Goal: Navigation & Orientation: Find specific page/section

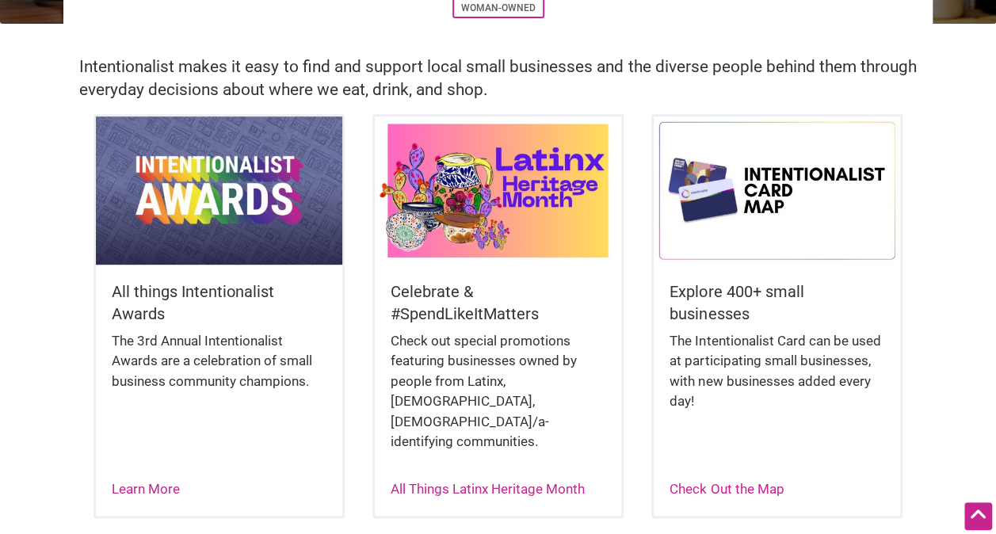
scroll to position [339, 0]
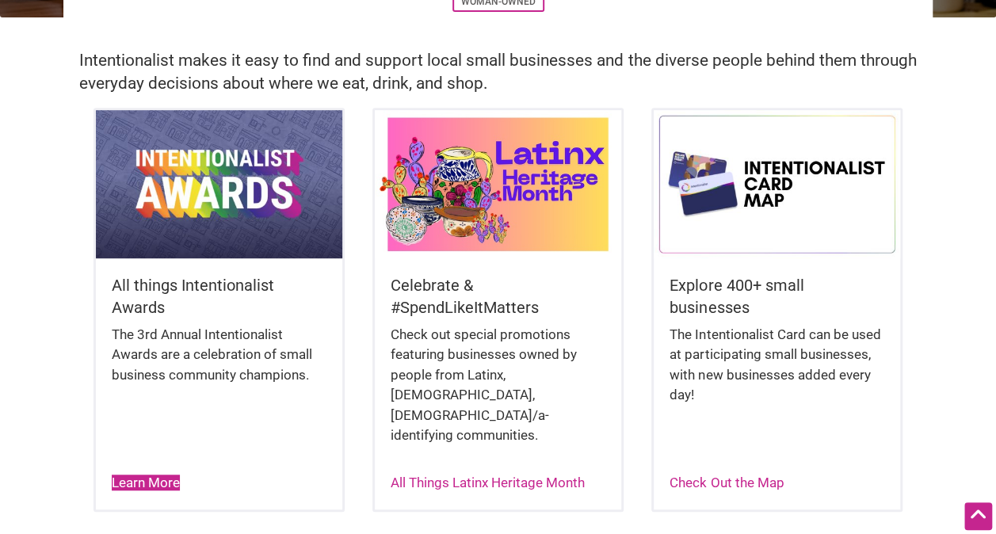
click at [114, 475] on link "Learn More" at bounding box center [146, 483] width 68 height 16
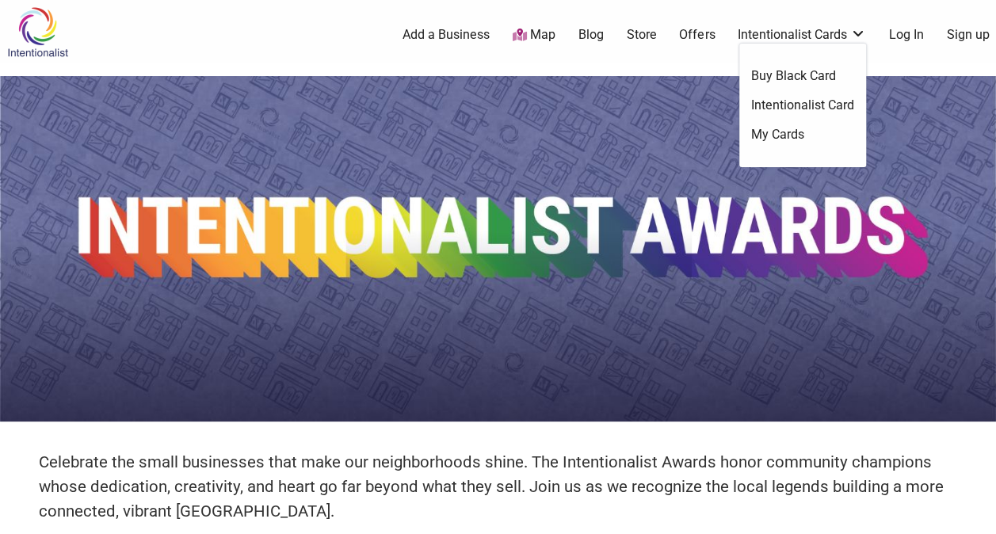
click at [746, 36] on link "Intentionalist Cards" at bounding box center [802, 34] width 128 height 17
click at [766, 81] on link "Buy Black Card" at bounding box center [802, 75] width 103 height 17
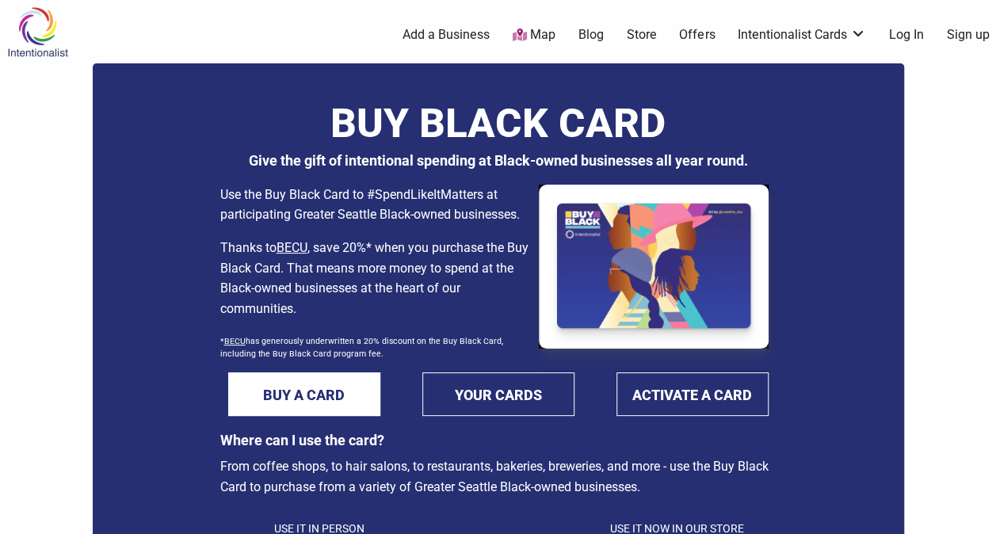
click at [54, 33] on img at bounding box center [37, 32] width 75 height 52
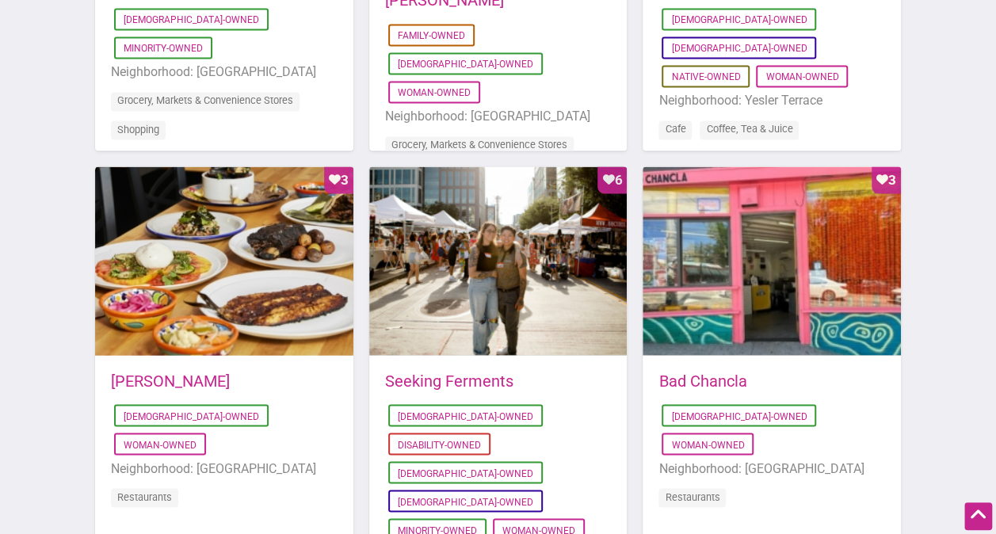
scroll to position [1193, 0]
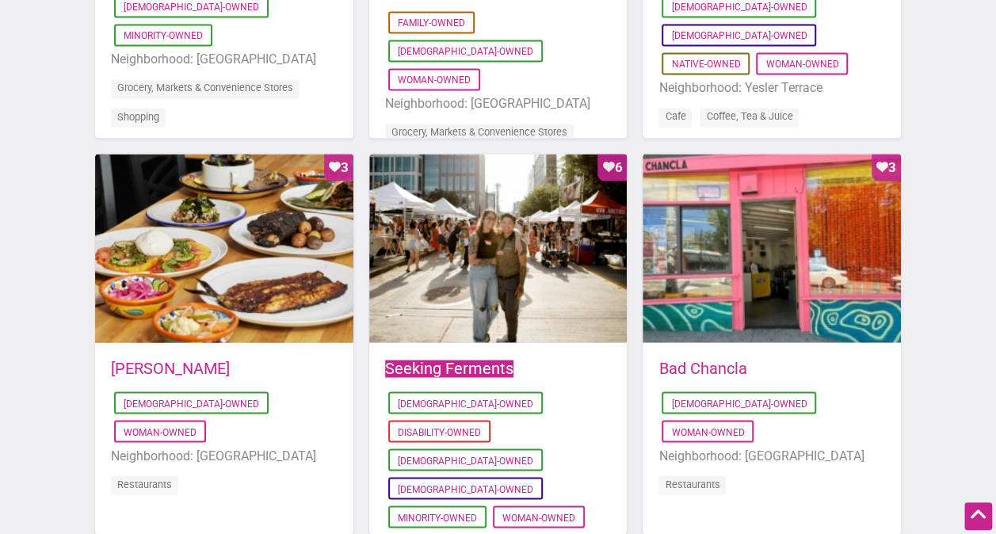
click at [438, 358] on link "Seeking Ferments" at bounding box center [449, 367] width 128 height 19
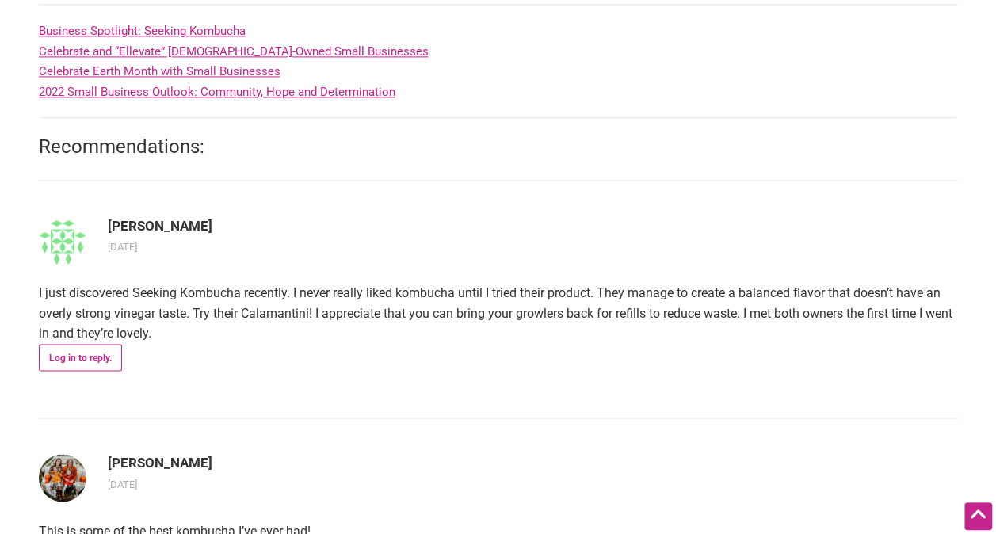
scroll to position [1145, 0]
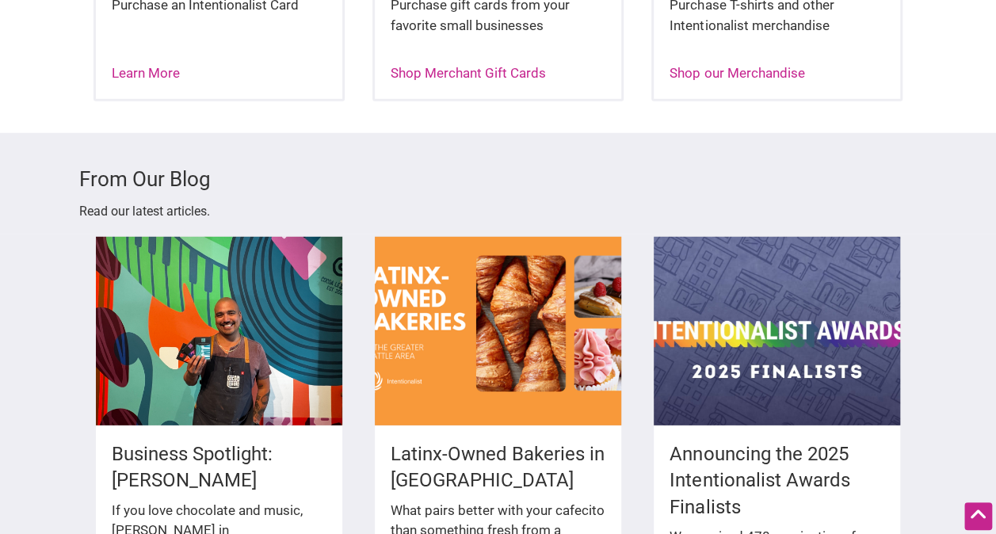
scroll to position [2092, 0]
